Goal: Task Accomplishment & Management: Use online tool/utility

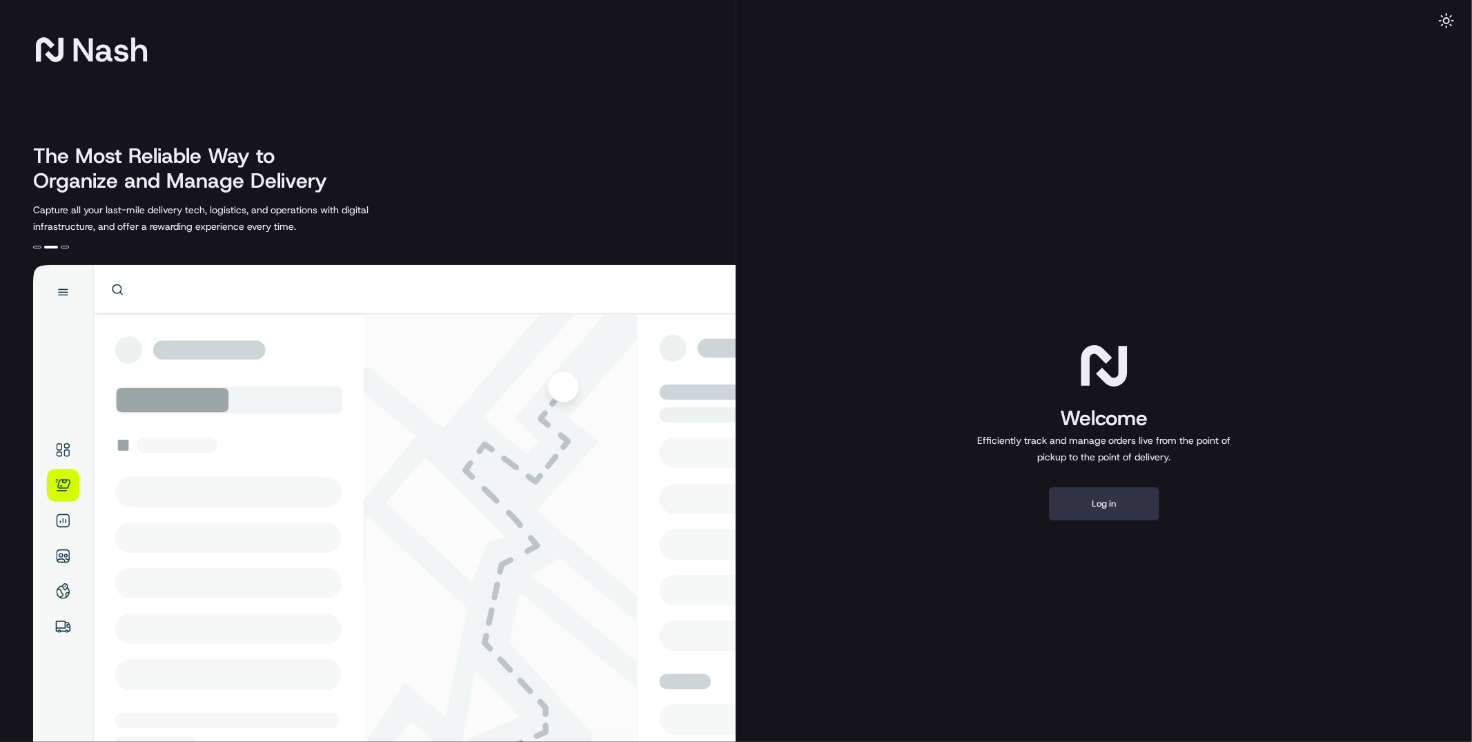
click at [1095, 498] on button "Log in" at bounding box center [1104, 503] width 110 height 33
